Goal: Navigation & Orientation: Find specific page/section

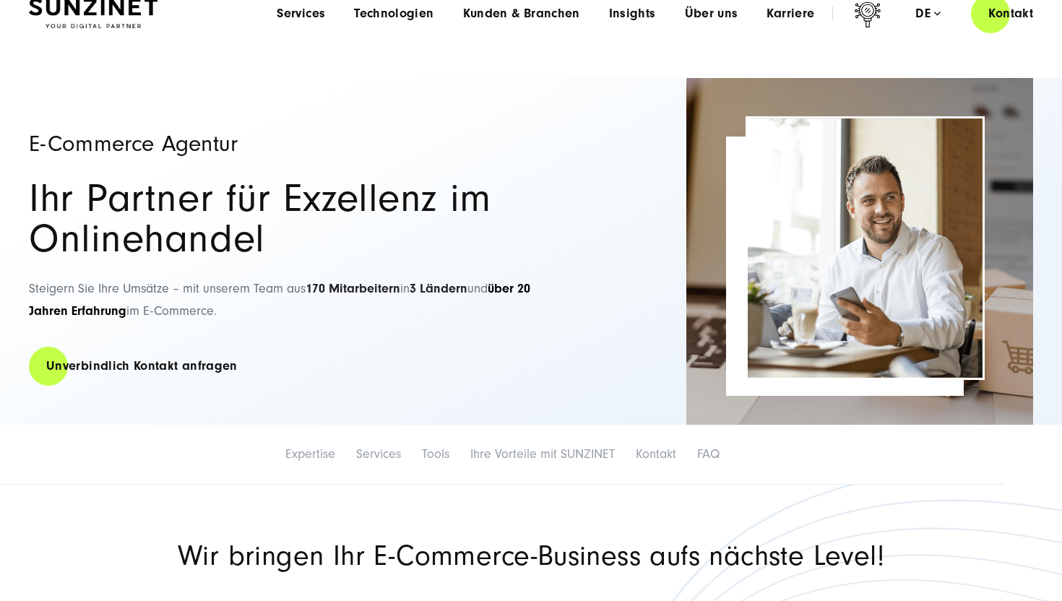
scroll to position [37, 0]
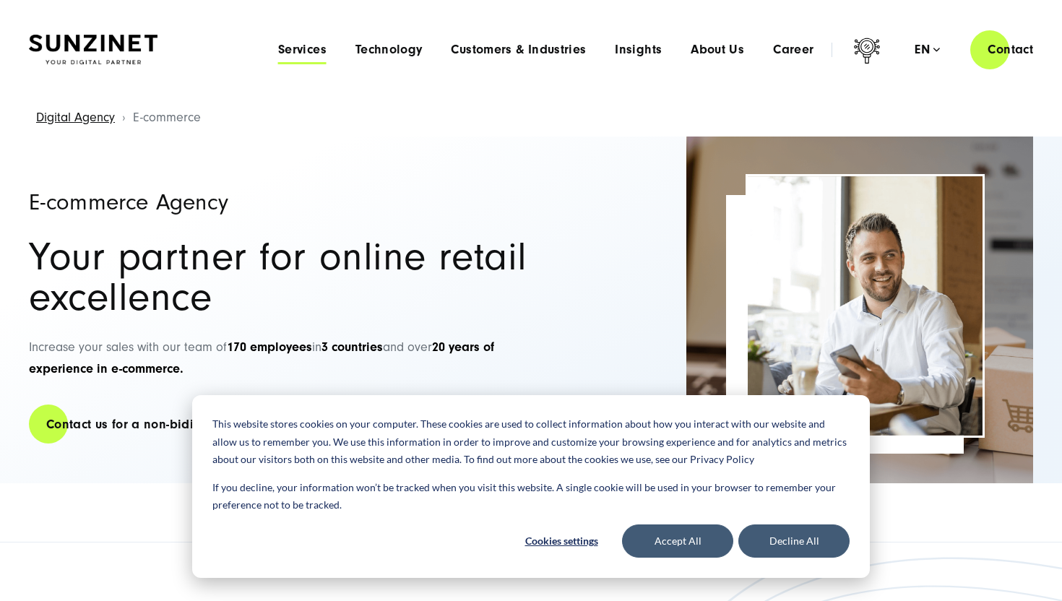
click at [304, 48] on span "Services" at bounding box center [302, 50] width 48 height 14
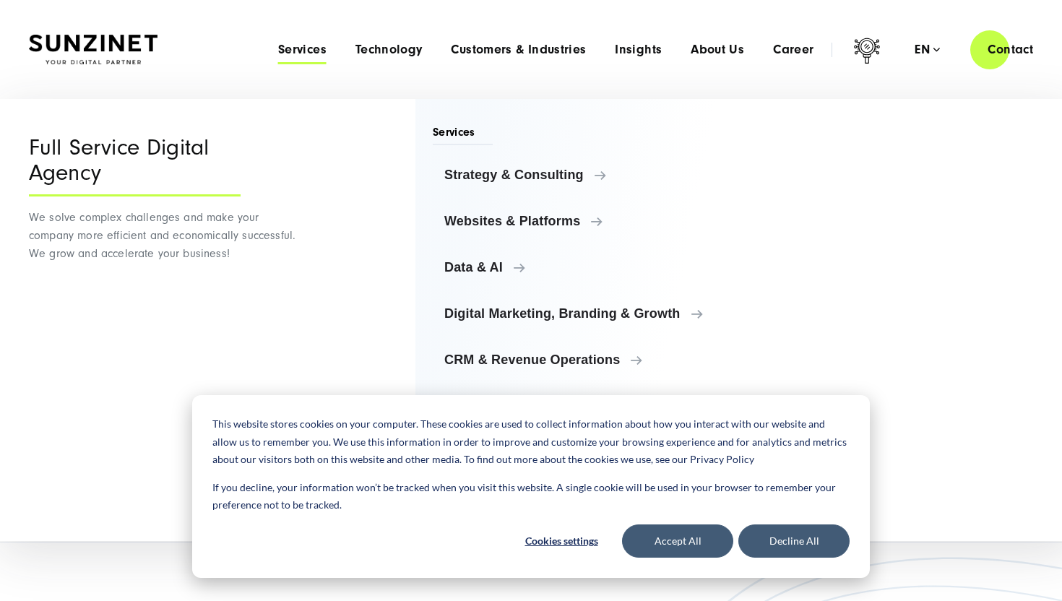
click at [246, 51] on div "Smart Search AI Here you can ask a specific question about our agency and our s…" at bounding box center [531, 49] width 1004 height 41
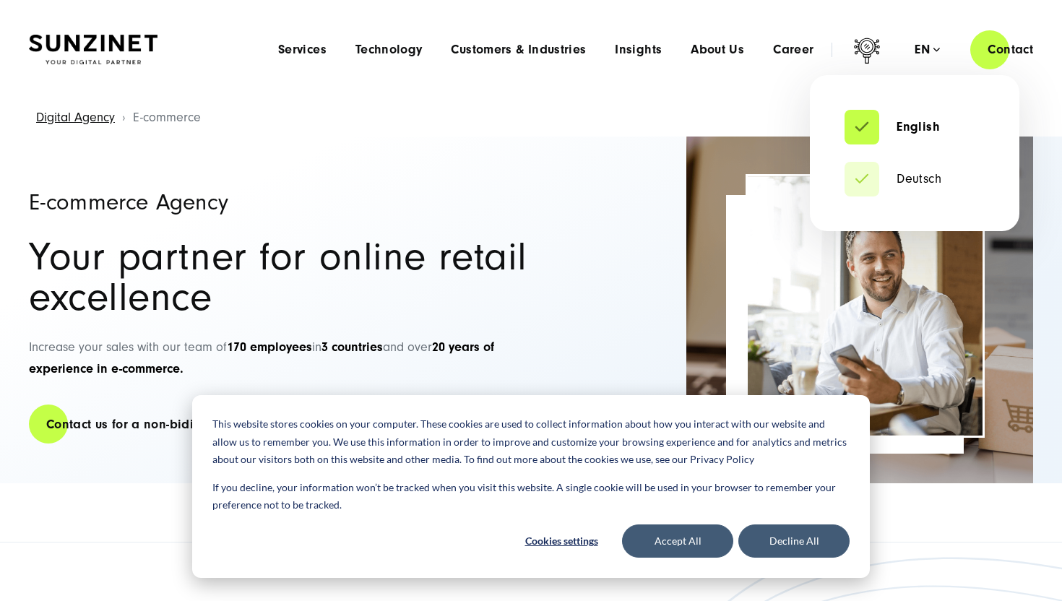
click at [923, 51] on div "en" at bounding box center [926, 50] width 25 height 14
click at [889, 186] on link "Deutsch" at bounding box center [892, 179] width 97 height 14
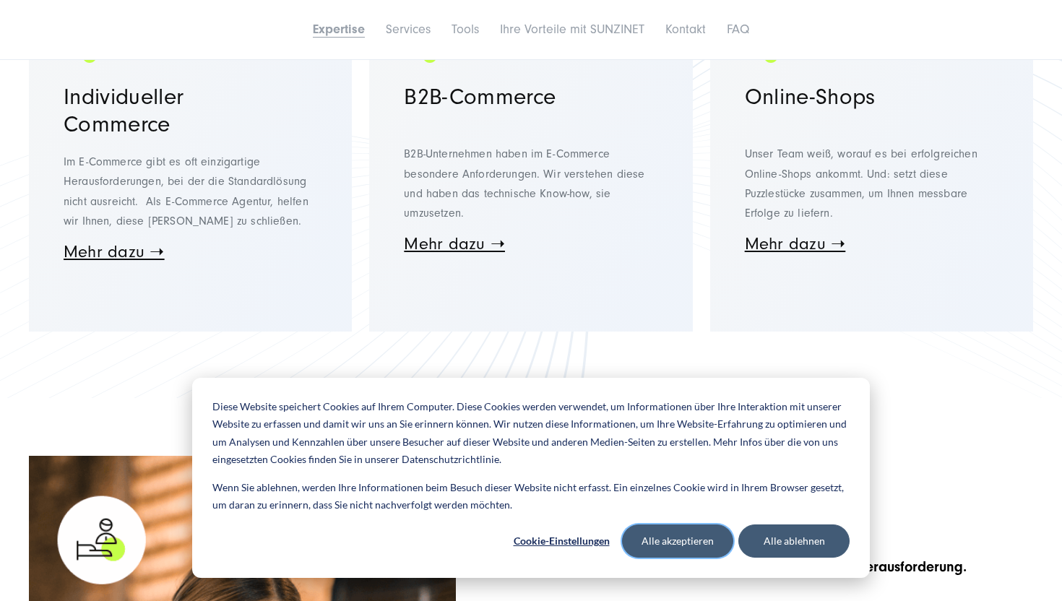
click at [679, 544] on button "Alle akzeptieren" at bounding box center [677, 540] width 111 height 33
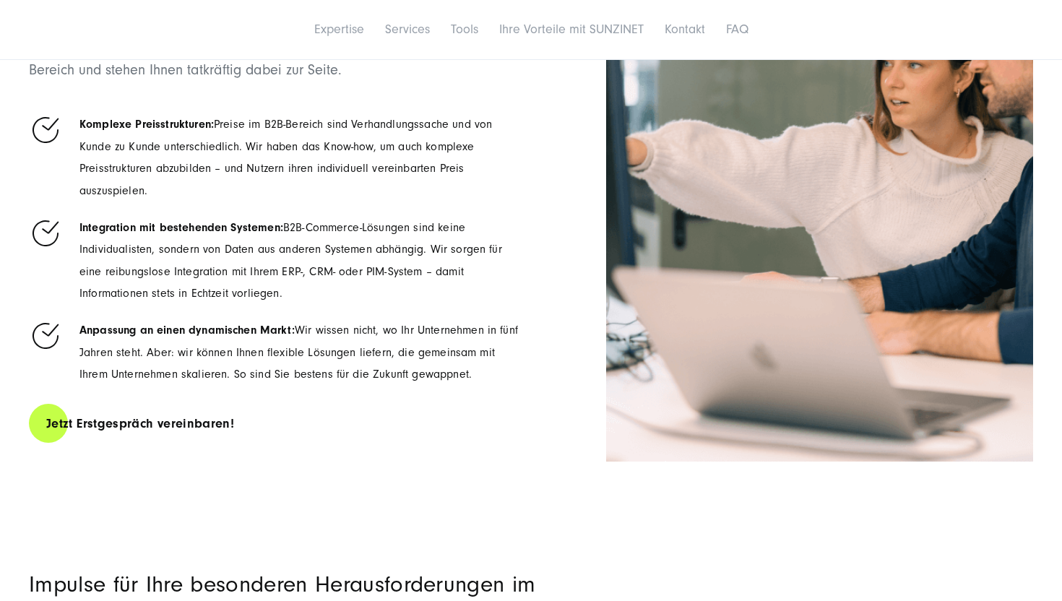
scroll to position [2559, 0]
click at [397, 33] on link "Services" at bounding box center [407, 29] width 45 height 15
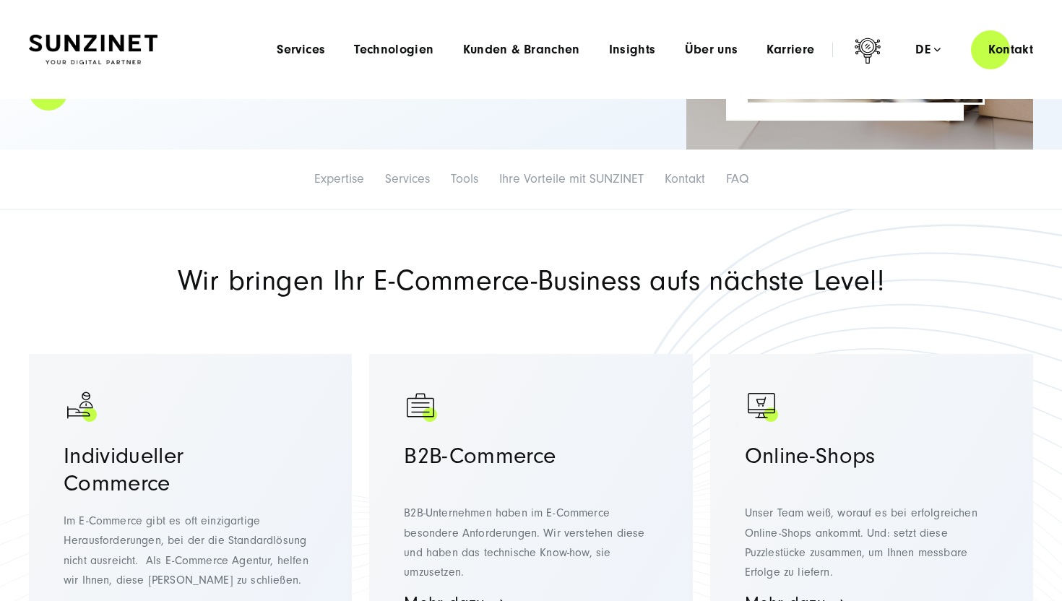
scroll to position [0, 0]
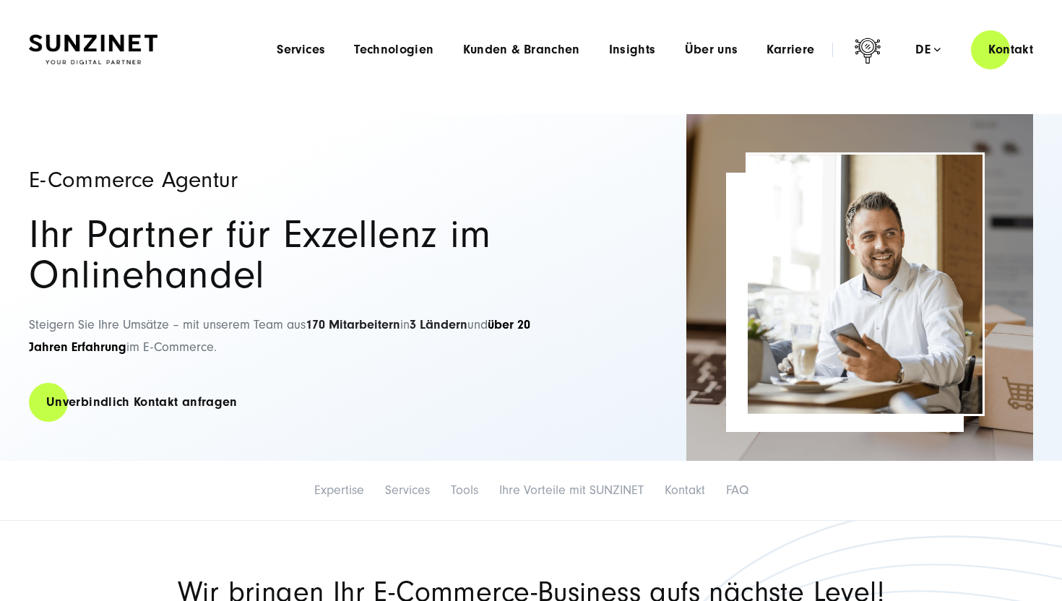
click at [120, 50] on img at bounding box center [93, 50] width 129 height 30
